Goal: Find contact information: Find contact information

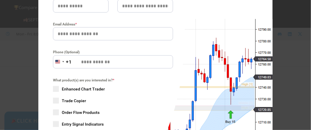
scroll to position [29, 0]
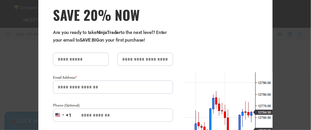
click at [77, 61] on input "SAVE 20% NOW popup" at bounding box center [81, 59] width 56 height 13
type input "***"
click at [141, 60] on input "SAVE 20% NOW popup" at bounding box center [145, 59] width 56 height 13
type input "**"
click at [108, 86] on input "Email Address *" at bounding box center [113, 87] width 120 height 13
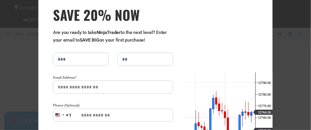
type input "**********"
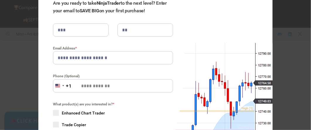
scroll to position [117, 0]
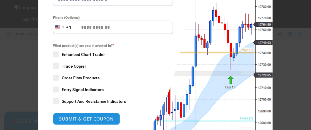
click at [53, 56] on span "SAVE 20% NOW popup" at bounding box center [56, 55] width 6 height 6
click at [53, 67] on span "SAVE 20% NOW popup" at bounding box center [56, 66] width 6 height 6
click at [54, 91] on span "SAVE 20% NOW popup" at bounding box center [56, 90] width 6 height 6
click at [53, 100] on span "SAVE 20% NOW popup" at bounding box center [56, 101] width 6 height 6
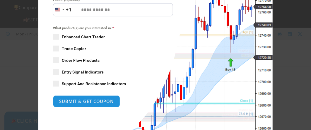
scroll to position [176, 0]
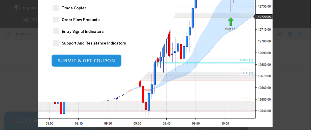
click at [86, 59] on button "SUBMIT & GET COUPON" at bounding box center [86, 60] width 71 height 13
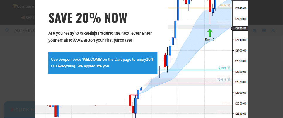
scroll to position [25, 0]
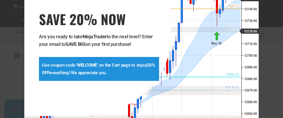
click at [72, 4] on div "**********" at bounding box center [97, 50] width 146 height 132
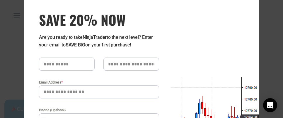
scroll to position [53, 0]
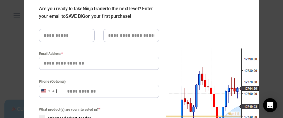
click at [53, 35] on input "SAVE 20% NOW popup" at bounding box center [67, 35] width 56 height 13
type input "***"
click at [66, 61] on input "Email Address *" at bounding box center [99, 63] width 120 height 13
type input "**********"
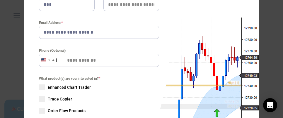
scroll to position [106, 0]
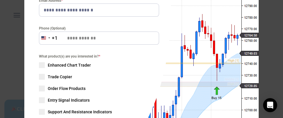
click at [39, 67] on span "SAVE 20% NOW popup" at bounding box center [42, 65] width 6 height 6
click at [40, 76] on span "SAVE 20% NOW popup" at bounding box center [42, 77] width 6 height 6
click at [41, 98] on span "SAVE 20% NOW popup" at bounding box center [42, 101] width 6 height 6
click at [42, 112] on span "SAVE 20% NOW popup" at bounding box center [42, 112] width 6 height 6
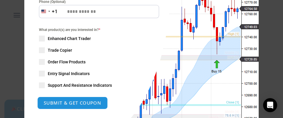
click at [66, 107] on button "SUBMIT & GET COUPON" at bounding box center [72, 103] width 71 height 13
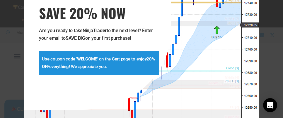
scroll to position [1, 0]
click at [82, 57] on strong "WELCOME" at bounding box center [87, 59] width 20 height 5
copy strong "WELCOME"
drag, startPoint x: 144, startPoint y: 58, endPoint x: 47, endPoint y: 70, distance: 98.3
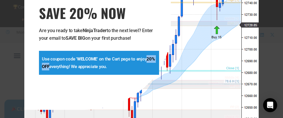
click at [47, 70] on p "Use coupon code ' WELCOME ' on the Cart page to enjoy 20% OFF everything! We ap…" at bounding box center [99, 62] width 114 height 15
copy strong "20% OFF"
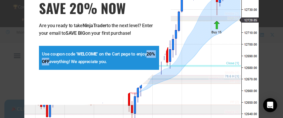
scroll to position [7, 0]
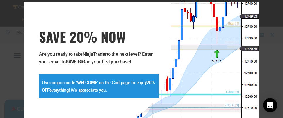
click at [86, 86] on p "Use coupon code ' WELCOME ' on the Cart page to enjoy 20% OFF everything! We ap…" at bounding box center [99, 86] width 114 height 15
click at [88, 84] on strong "WELCOME" at bounding box center [87, 82] width 20 height 5
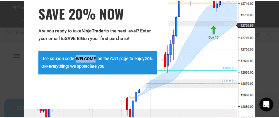
scroll to position [0, 0]
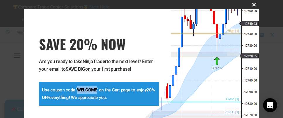
click at [252, 4] on span "SAVE 20% NOW popup" at bounding box center [253, 5] width 9 height 4
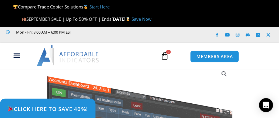
click at [67, 108] on span "Click Here to save 40%!" at bounding box center [47, 109] width 81 height 6
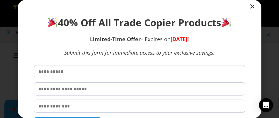
click at [64, 72] on input "text" at bounding box center [139, 71] width 211 height 13
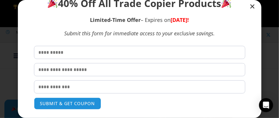
scroll to position [26, 0]
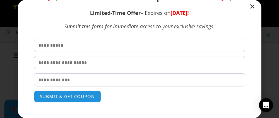
type input "***"
drag, startPoint x: 64, startPoint y: 83, endPoint x: 68, endPoint y: 82, distance: 3.6
click at [64, 83] on input "email" at bounding box center [139, 80] width 211 height 13
type input "**********"
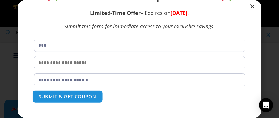
click at [79, 98] on button "SUBMIT & GET COUPON" at bounding box center [67, 97] width 71 height 13
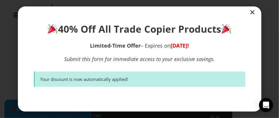
scroll to position [53, 0]
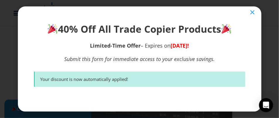
drag, startPoint x: 252, startPoint y: 11, endPoint x: 248, endPoint y: 13, distance: 4.7
click at [252, 11] on icon "Close" at bounding box center [253, 12] width 6 height 6
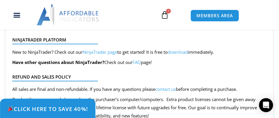
scroll to position [1678, 0]
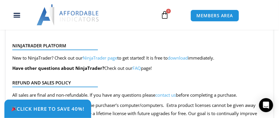
click at [110, 58] on link "NinjaTrader page" at bounding box center [100, 58] width 35 height 6
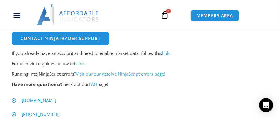
scroll to position [376, 0]
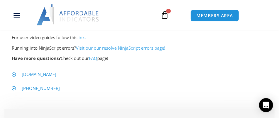
drag, startPoint x: 61, startPoint y: 88, endPoint x: 28, endPoint y: 91, distance: 33.6
click at [28, 91] on li "+1 312-262-1289" at bounding box center [139, 89] width 255 height 8
copy span "312-262-1289"
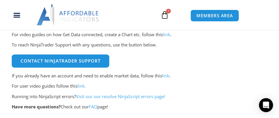
scroll to position [296, 0]
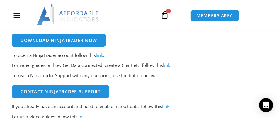
click at [42, 54] on p "To open a NinjaTrader account follow this link ." at bounding box center [139, 56] width 255 height 8
copy p "NinjaTrader"
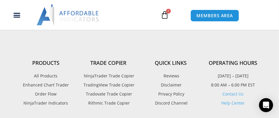
scroll to position [563, 0]
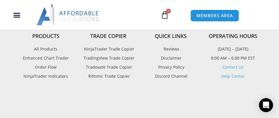
click at [240, 67] on link "Contact Us" at bounding box center [233, 67] width 21 height 6
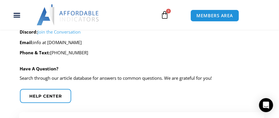
scroll to position [185, 0]
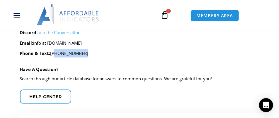
drag, startPoint x: 81, startPoint y: 54, endPoint x: 52, endPoint y: 56, distance: 28.5
click at [52, 56] on p "Phone & Text: [PHONE_NUMBER]" at bounding box center [140, 54] width 240 height 8
copy p "[PHONE_NUMBER]"
